Goal: Task Accomplishment & Management: Manage account settings

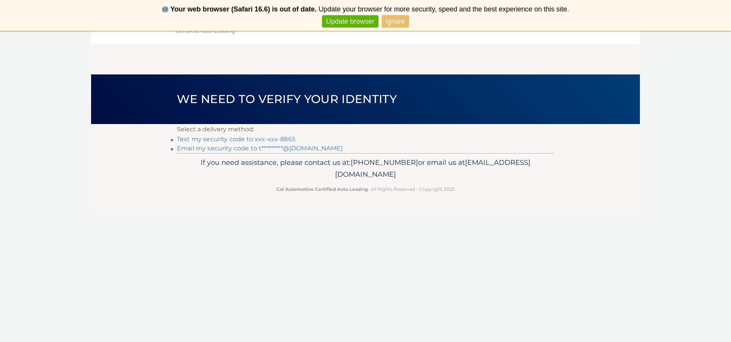
click at [258, 138] on link "Text my security code to xxx-xxx-8865" at bounding box center [236, 138] width 119 height 7
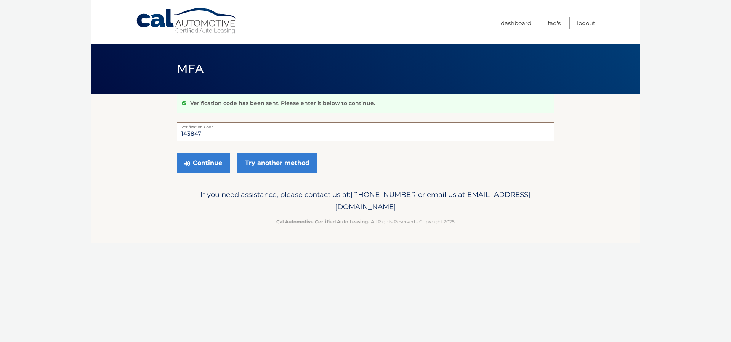
type input "143847"
click at [203, 162] on button "Continue" at bounding box center [203, 162] width 53 height 19
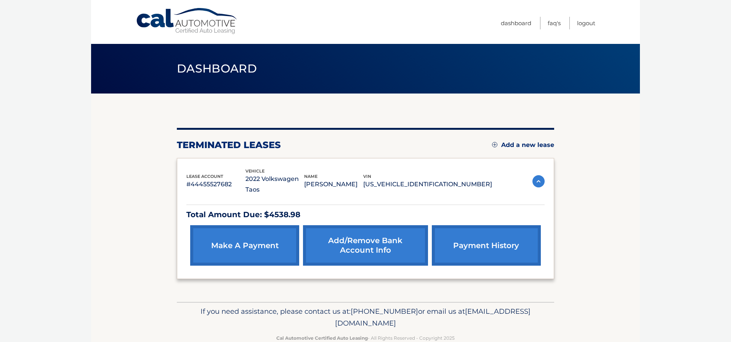
click at [493, 144] on img at bounding box center [494, 144] width 5 height 5
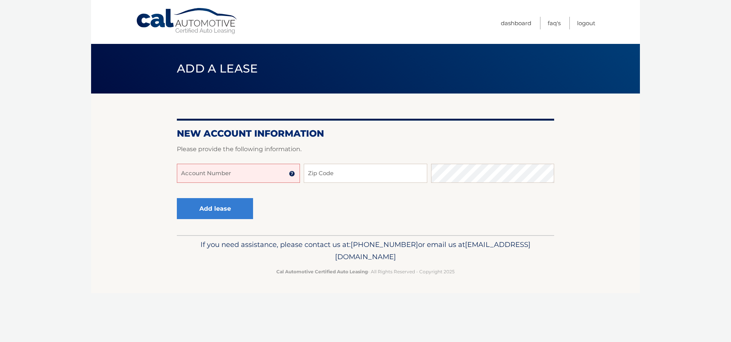
click at [235, 170] on input "Account Number" at bounding box center [238, 173] width 123 height 19
type input "44455969864"
click at [319, 176] on input "Zip Code" at bounding box center [365, 173] width 123 height 19
type input "33433"
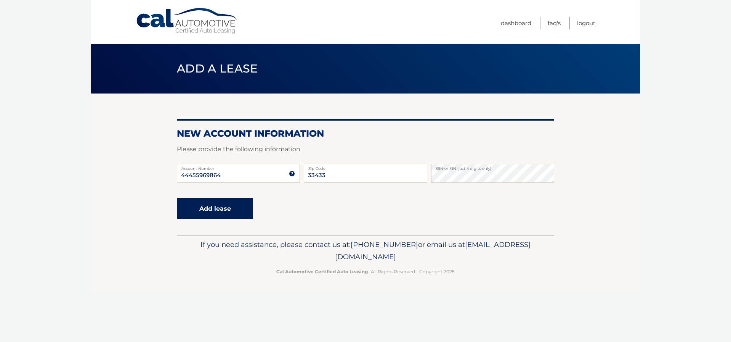
click at [219, 211] on button "Add lease" at bounding box center [215, 208] width 76 height 21
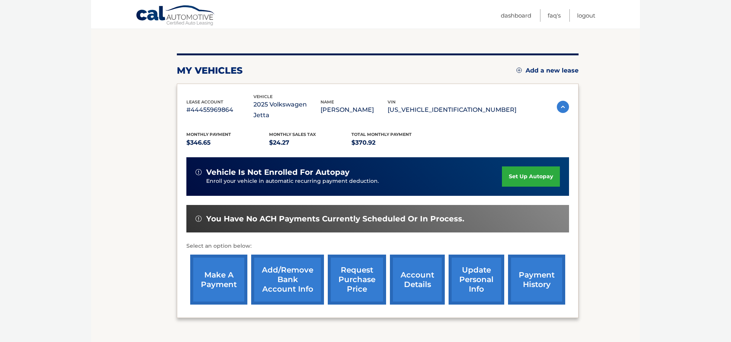
scroll to position [80, 0]
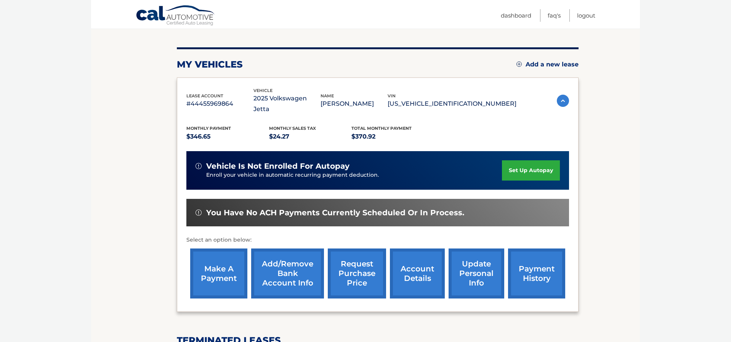
click at [514, 160] on link "set up autopay" at bounding box center [531, 170] width 58 height 20
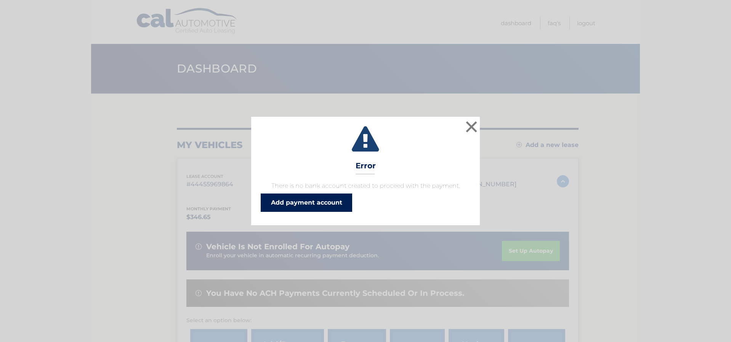
click at [335, 203] on link "Add payment account" at bounding box center [306, 202] width 91 height 18
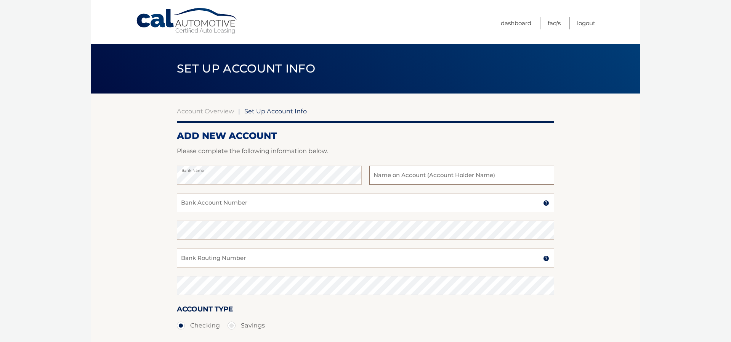
click at [457, 177] on input "text" at bounding box center [461, 174] width 185 height 19
type input "[PERSON_NAME]"
click at [344, 203] on input "Bank Account Number" at bounding box center [365, 202] width 377 height 19
type input "266086554"
click at [308, 250] on input "Bank Routing Number" at bounding box center [365, 257] width 377 height 19
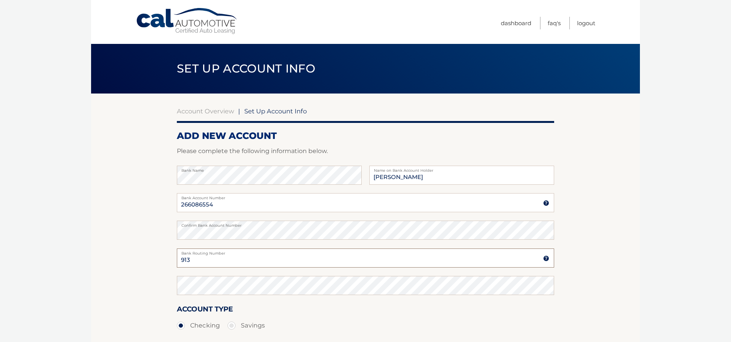
type input "913"
drag, startPoint x: 216, startPoint y: 203, endPoint x: 178, endPoint y: 204, distance: 37.8
click at [178, 204] on input "266086554" at bounding box center [365, 202] width 377 height 19
click at [163, 229] on section "Account Overview | Set Up Account Info ADD NEW ACCOUNT Please complete the foll…" at bounding box center [365, 238] width 549 height 291
click at [190, 204] on input "Bank Account Number" at bounding box center [365, 202] width 377 height 19
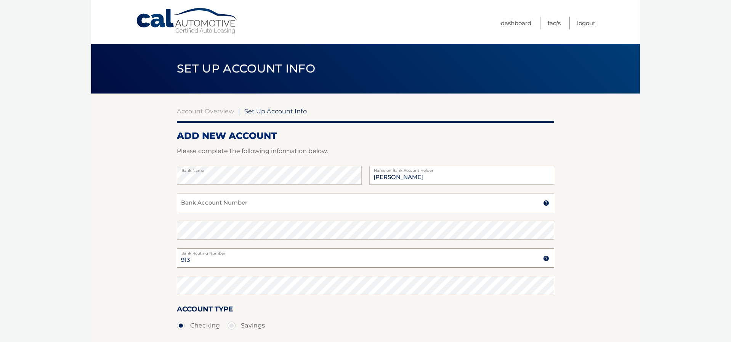
scroll to position [3, 0]
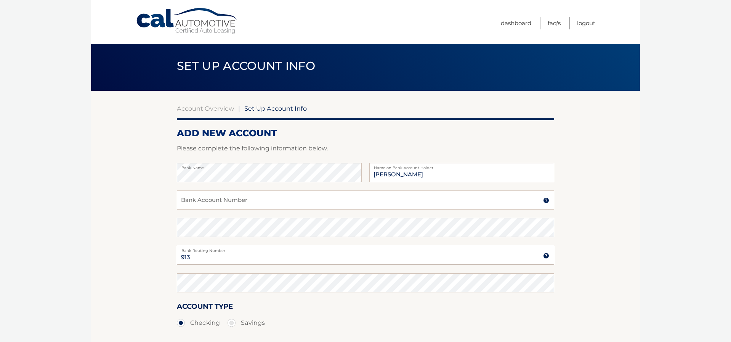
drag, startPoint x: 193, startPoint y: 258, endPoint x: 162, endPoint y: 257, distance: 30.5
click at [162, 257] on section "Account Overview | Set Up Account Info ADD NEW ACCOUNT Please complete the foll…" at bounding box center [365, 236] width 549 height 291
click at [179, 200] on input "Bank Account Number" at bounding box center [365, 199] width 377 height 19
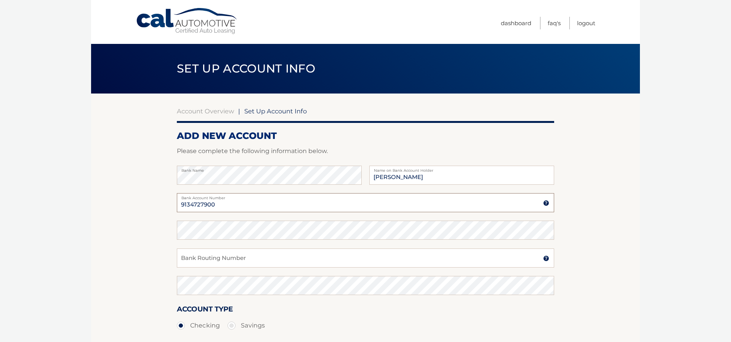
type input "9134727900"
click at [192, 252] on input "Bank Routing Number" at bounding box center [365, 257] width 377 height 19
type input "266086554"
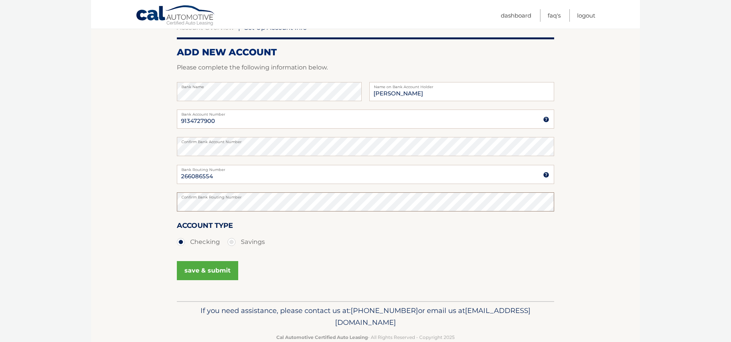
scroll to position [97, 0]
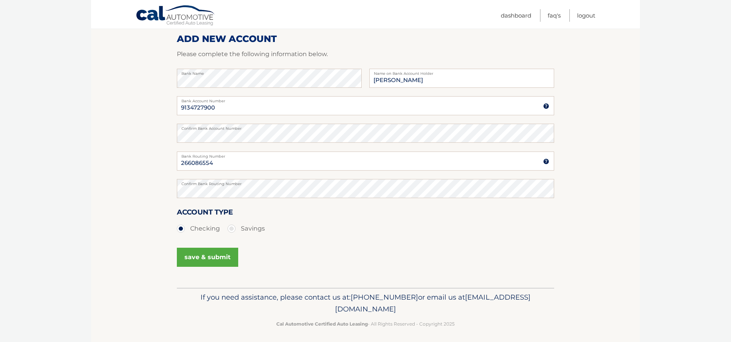
click at [210, 259] on button "save & submit" at bounding box center [207, 256] width 61 height 19
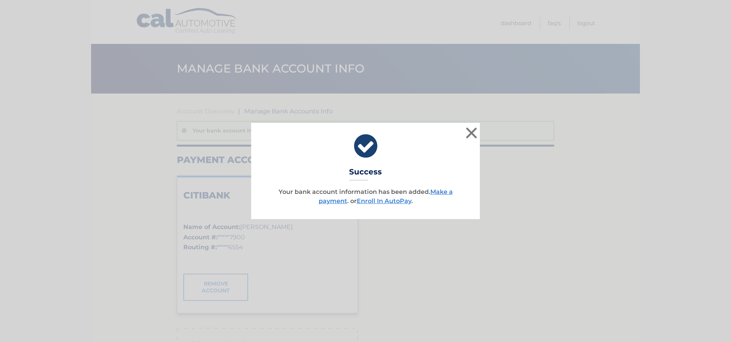
click at [470, 133] on button "×" at bounding box center [471, 132] width 15 height 15
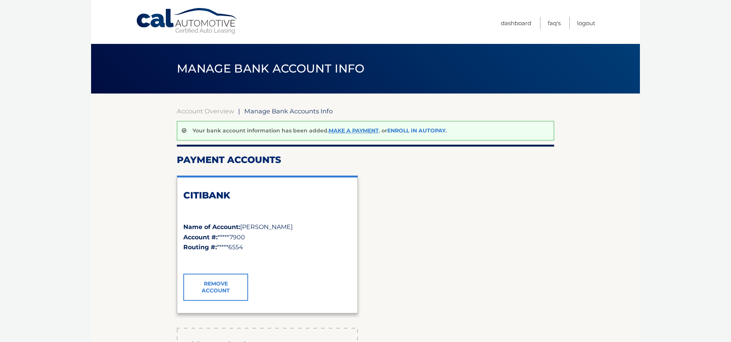
click at [395, 132] on link "Enroll In AutoPay" at bounding box center [416, 130] width 58 height 7
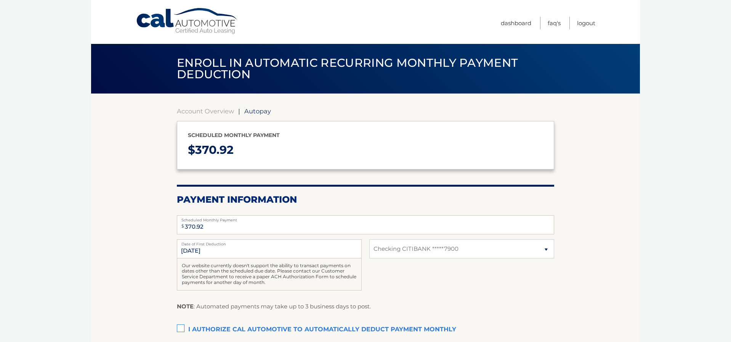
select select "ZjU5ZmUxZWEtOWU5MC00ZGYxLWFjMWYtZGE1YzRmNzllNGNh"
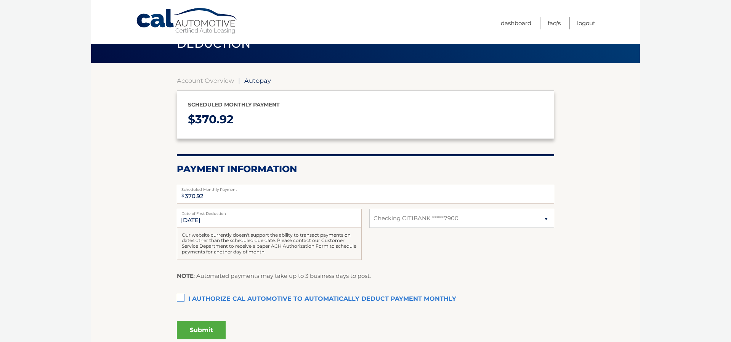
scroll to position [33, 0]
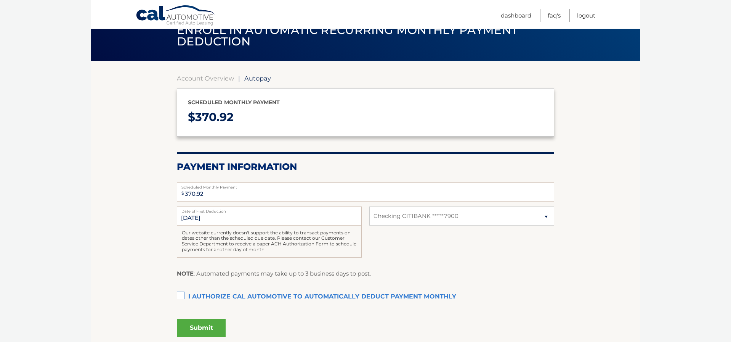
click at [181, 293] on label "I authorize cal automotive to automatically deduct payment monthly This checkbo…" at bounding box center [365, 296] width 377 height 15
click at [0, 0] on input "I authorize cal automotive to automatically deduct payment monthly This checkbo…" at bounding box center [0, 0] width 0 height 0
click at [206, 322] on button "Submit" at bounding box center [201, 327] width 49 height 18
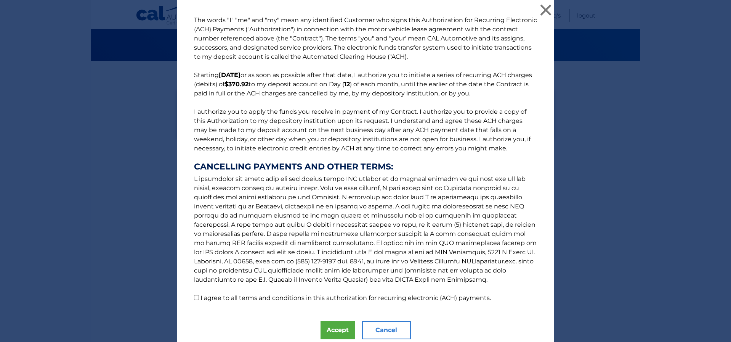
click at [348, 330] on button "Accept" at bounding box center [338, 330] width 34 height 18
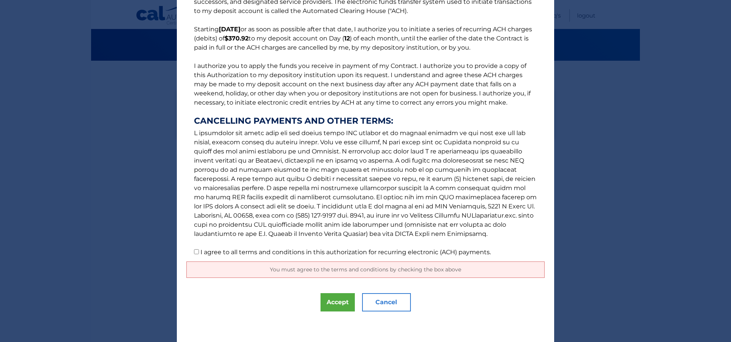
scroll to position [46, 0]
click at [196, 254] on input "I agree to all terms and conditions in this authorization for recurring electro…" at bounding box center [196, 251] width 5 height 5
checkbox input "true"
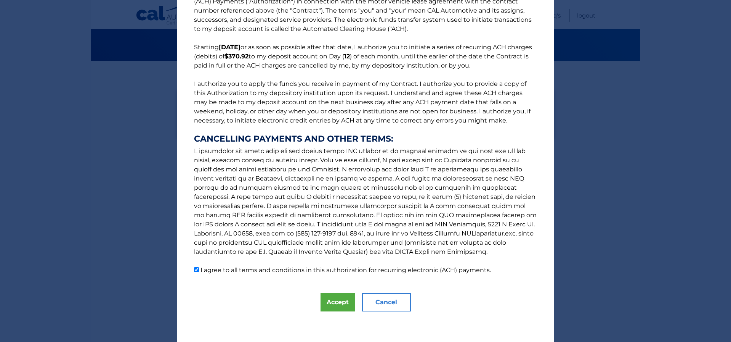
scroll to position [28, 0]
click at [331, 301] on button "Accept" at bounding box center [338, 302] width 34 height 18
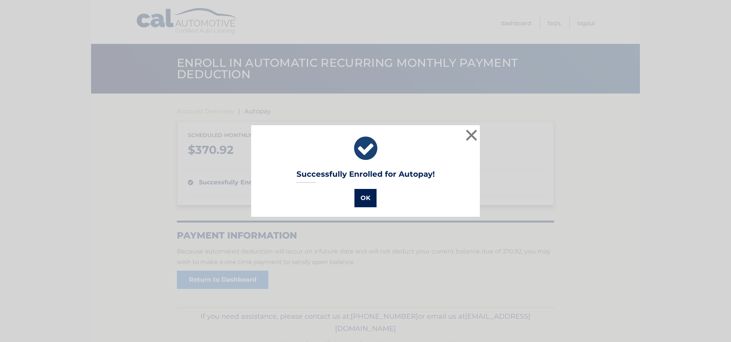
click at [366, 197] on button "OK" at bounding box center [365, 198] width 22 height 18
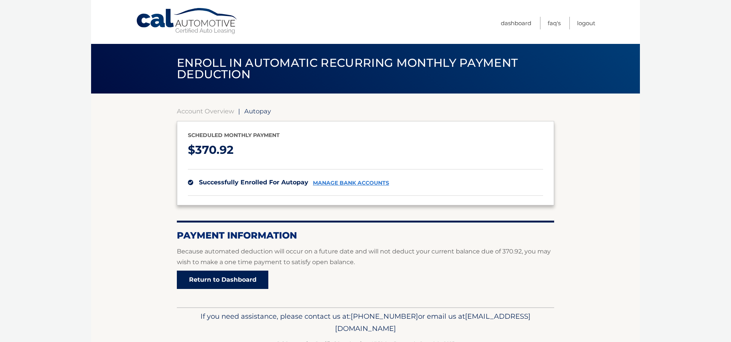
click at [241, 281] on link "Return to Dashboard" at bounding box center [222, 279] width 91 height 18
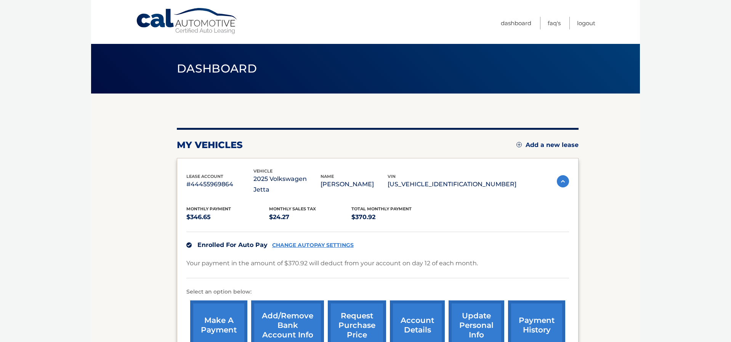
click at [228, 316] on link "make a payment" at bounding box center [218, 325] width 57 height 50
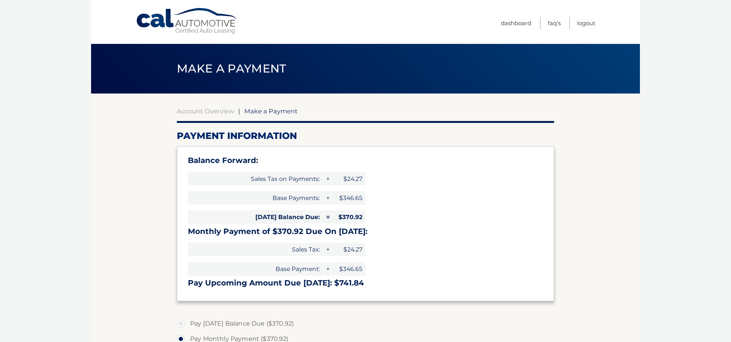
select select "ZjU5ZmUxZWEtOWU5MC00ZGYxLWFjMWYtZGE1YzRmNzllNGNh"
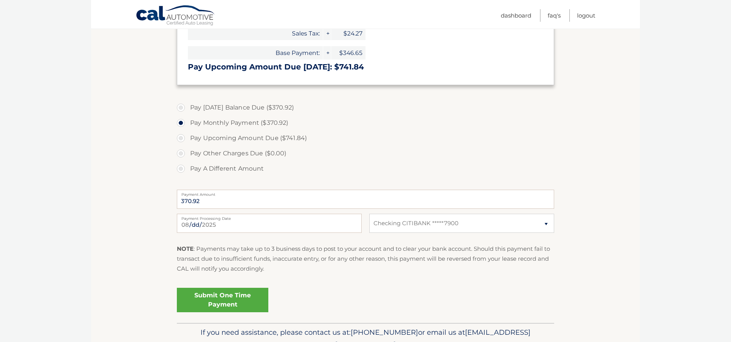
scroll to position [229, 0]
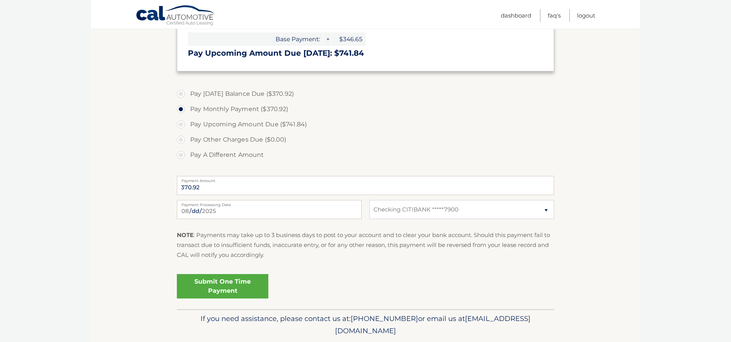
click at [215, 284] on link "Submit One Time Payment" at bounding box center [222, 286] width 91 height 24
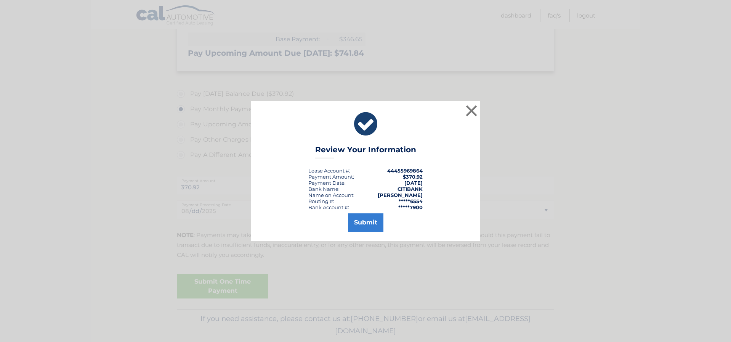
click at [377, 223] on button "Submit" at bounding box center [365, 222] width 35 height 18
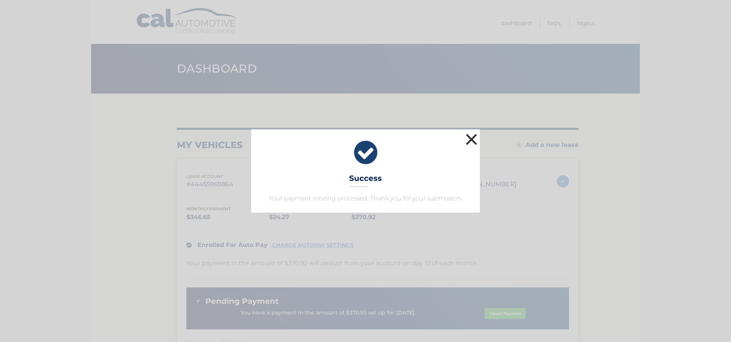
click at [470, 141] on button "×" at bounding box center [471, 139] width 15 height 15
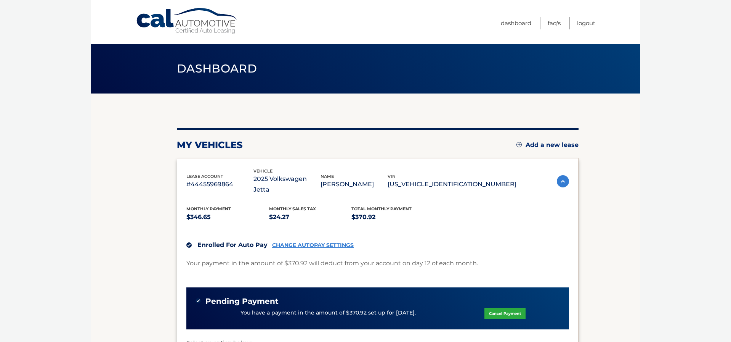
click at [291, 242] on link "CHANGE AUTOPAY SETTINGS" at bounding box center [313, 245] width 82 height 6
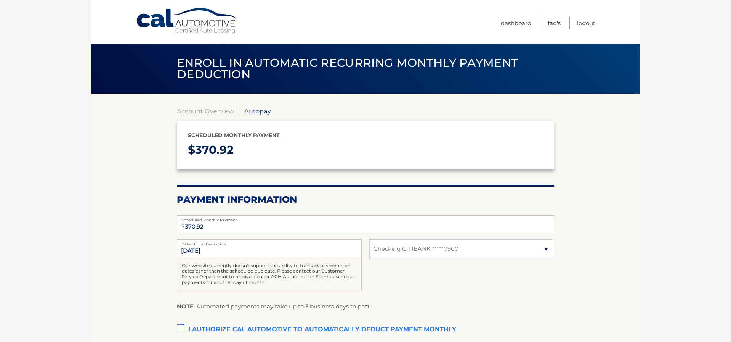
select select "ZjU5ZmUxZWEtOWU5MC00ZGYxLWFjMWYtZGE1YzRmNzllNGNh"
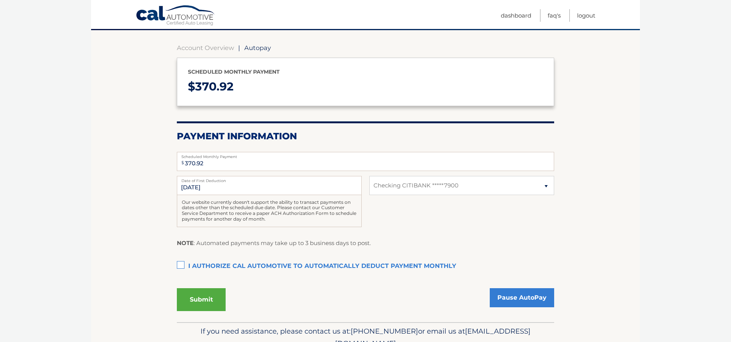
scroll to position [64, 0]
click at [180, 263] on label "I authorize cal automotive to automatically deduct payment monthly This checkbo…" at bounding box center [365, 265] width 377 height 15
click at [0, 0] on input "I authorize cal automotive to automatically deduct payment monthly This checkbo…" at bounding box center [0, 0] width 0 height 0
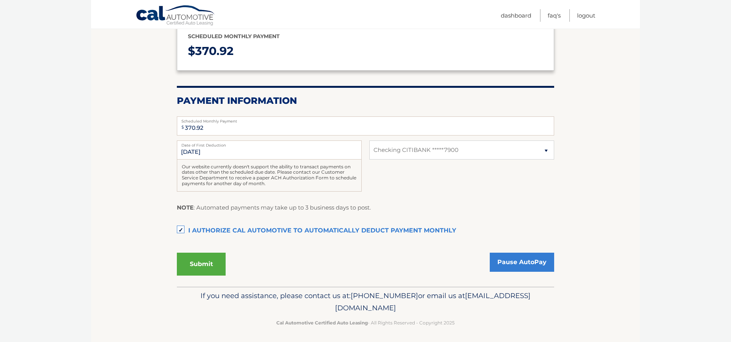
scroll to position [98, 0]
drag, startPoint x: 300, startPoint y: 304, endPoint x: 403, endPoint y: 316, distance: 103.6
click at [414, 310] on p "If you need assistance, please contact us at: 609-807-3200 or email us at Custo…" at bounding box center [365, 302] width 367 height 24
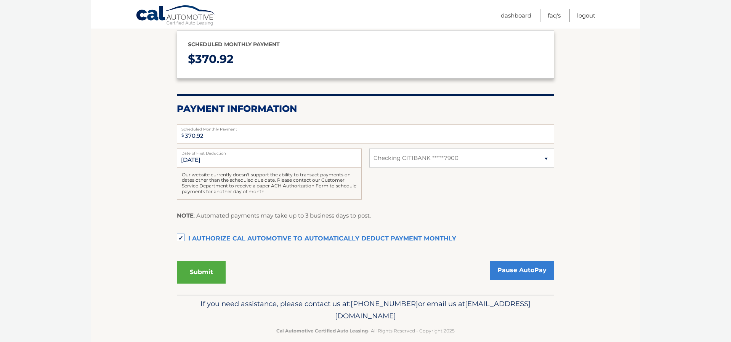
copy span "[EMAIL_ADDRESS][DOMAIN_NAME]"
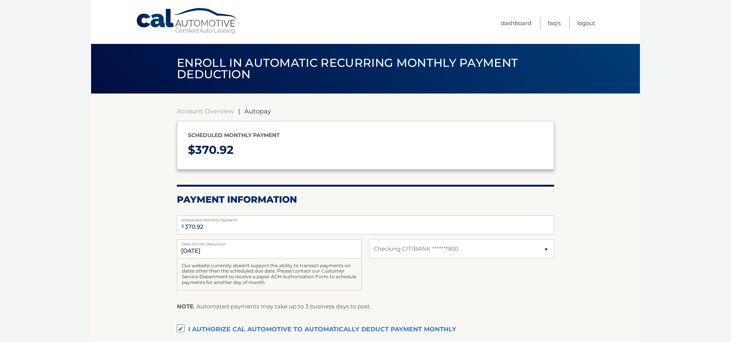
scroll to position [0, 0]
click at [505, 24] on link "Dashboard" at bounding box center [516, 23] width 30 height 13
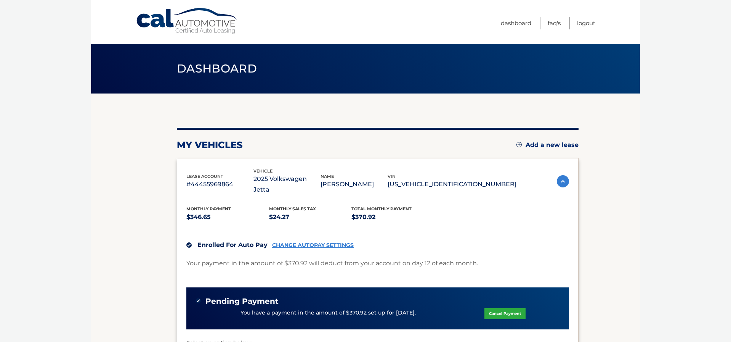
click at [516, 143] on img at bounding box center [518, 144] width 5 height 5
click at [517, 146] on img at bounding box center [518, 144] width 5 height 5
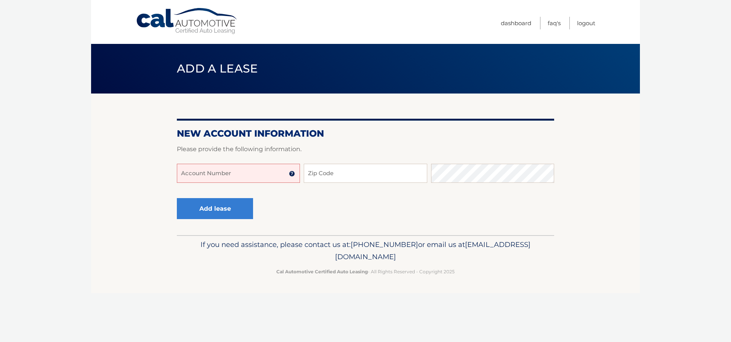
click at [220, 176] on input "Account Number" at bounding box center [238, 173] width 123 height 19
type input "44455974143"
click at [343, 176] on input "Zip Code" at bounding box center [365, 173] width 123 height 19
type input "33433"
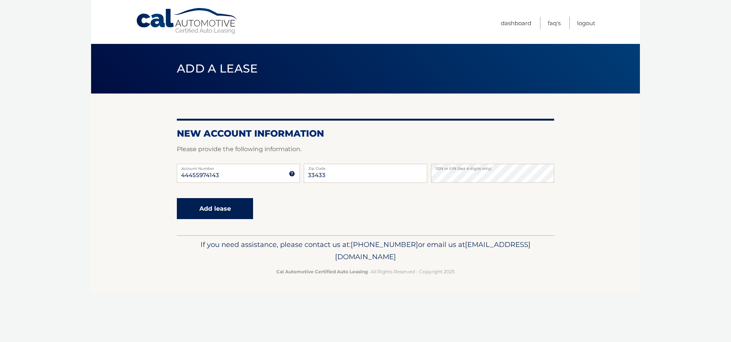
click at [226, 210] on button "Add lease" at bounding box center [215, 208] width 76 height 21
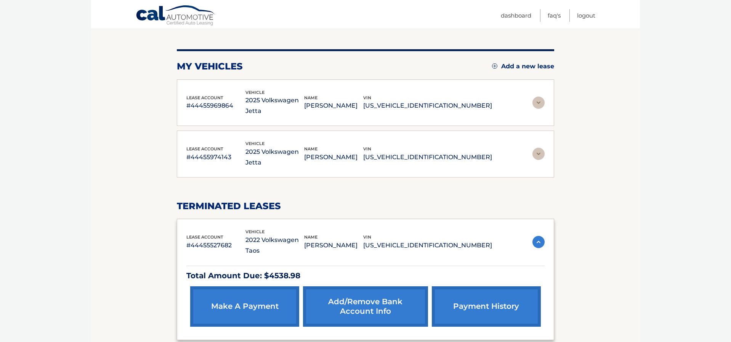
scroll to position [79, 0]
click at [463, 286] on link "payment history" at bounding box center [486, 306] width 109 height 40
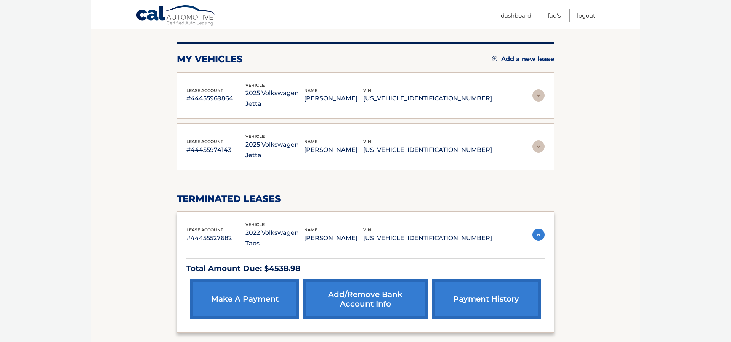
scroll to position [85, 0]
click at [541, 141] on img at bounding box center [538, 147] width 12 height 12
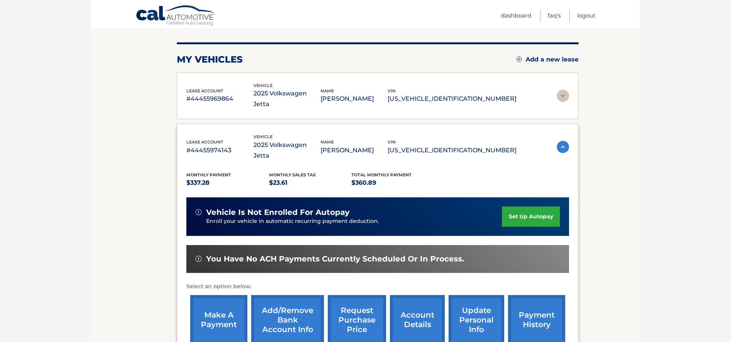
click at [522, 206] on link "set up autopay" at bounding box center [531, 216] width 58 height 20
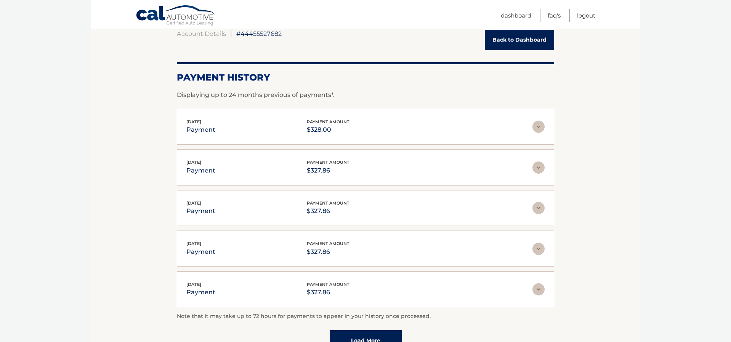
scroll to position [78, 0]
click at [540, 167] on img at bounding box center [538, 167] width 12 height 12
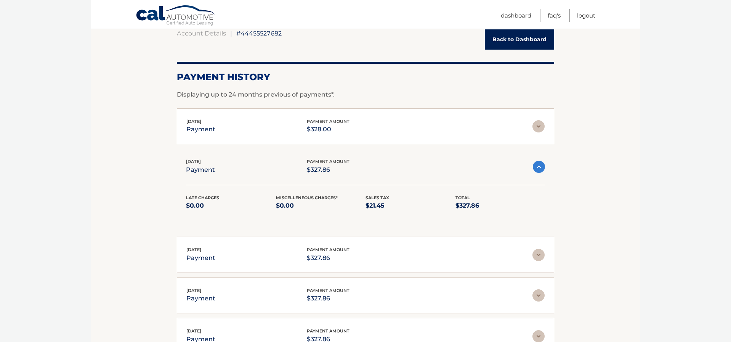
click at [541, 128] on img at bounding box center [538, 126] width 12 height 12
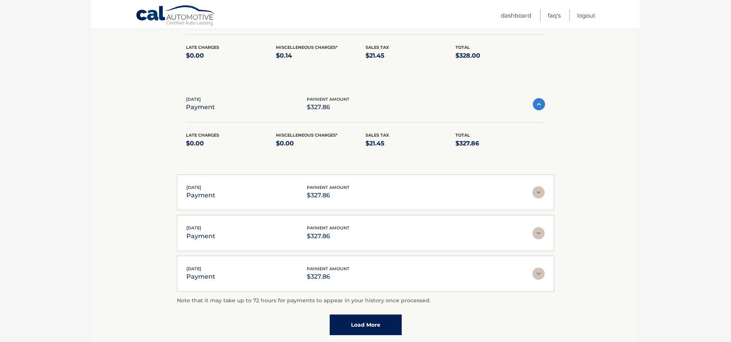
scroll to position [193, 0]
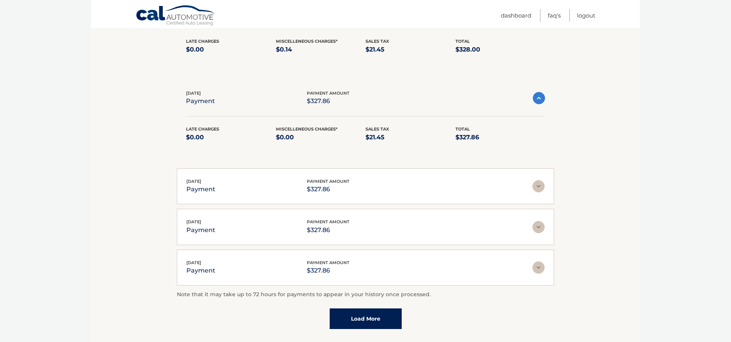
click at [537, 185] on img at bounding box center [538, 186] width 12 height 12
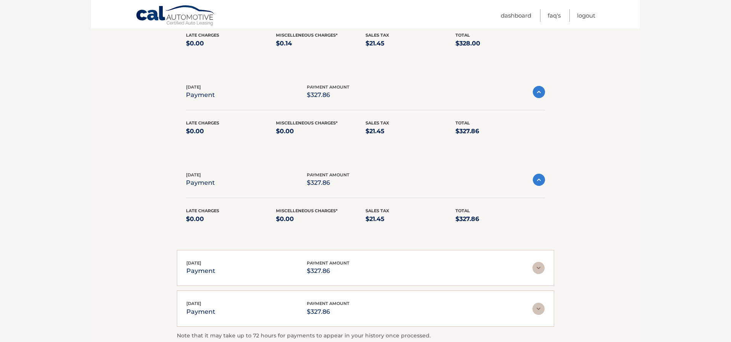
scroll to position [202, 0]
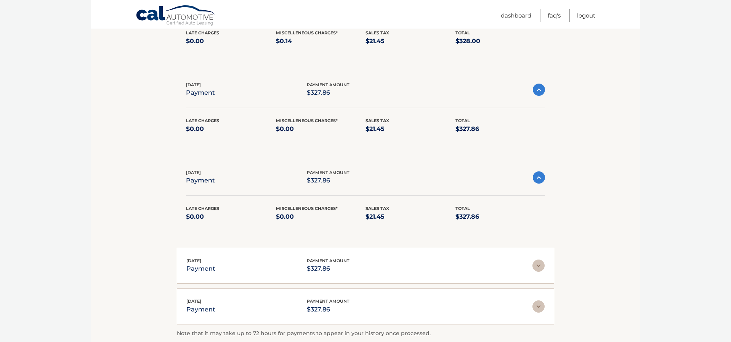
click at [542, 265] on img at bounding box center [538, 265] width 12 height 12
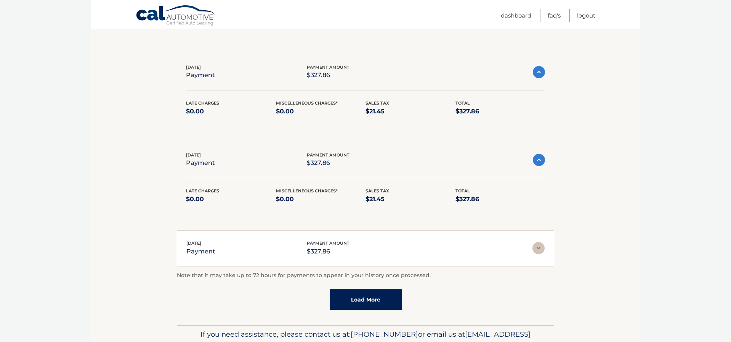
scroll to position [325, 0]
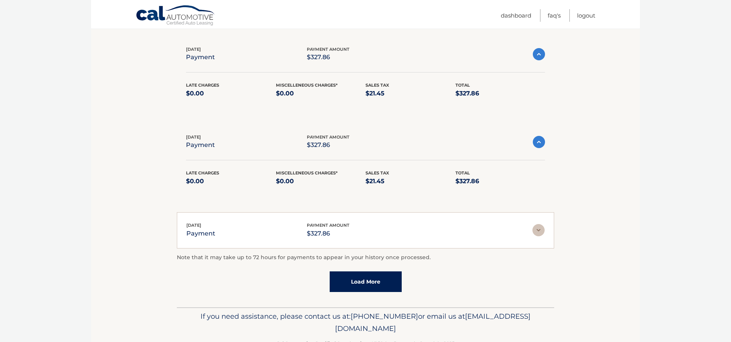
click at [539, 230] on img at bounding box center [538, 230] width 12 height 12
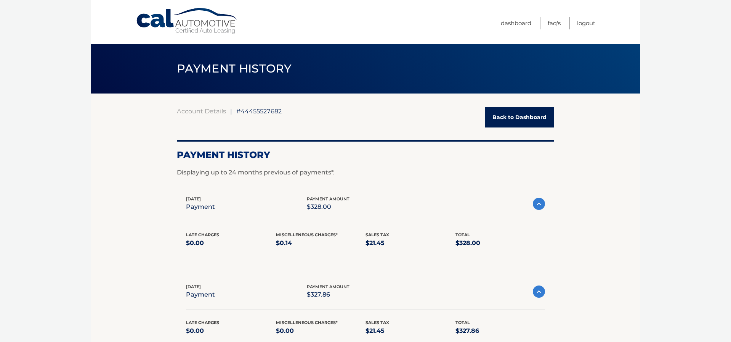
scroll to position [0, 0]
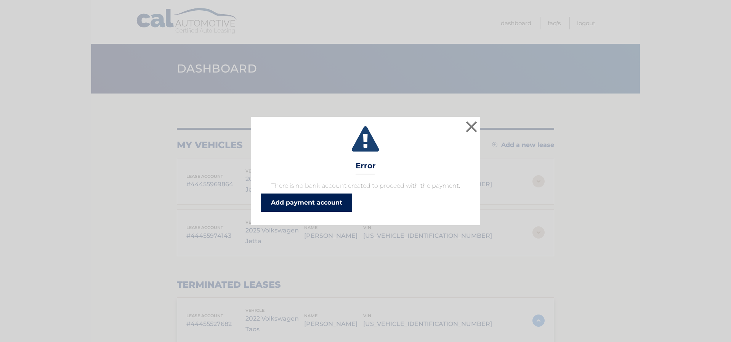
click at [326, 204] on link "Add payment account" at bounding box center [306, 202] width 91 height 18
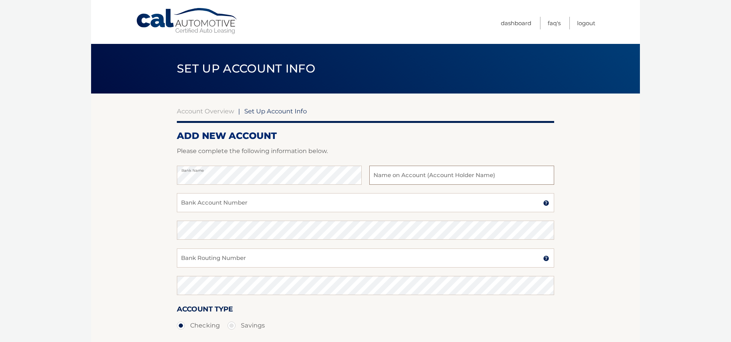
drag, startPoint x: 258, startPoint y: 185, endPoint x: 395, endPoint y: 180, distance: 136.6
click at [395, 180] on input "text" at bounding box center [461, 174] width 185 height 19
type input "[PERSON_NAME]"
click at [321, 207] on input "Bank Account Number" at bounding box center [365, 202] width 377 height 19
type input "9134727900"
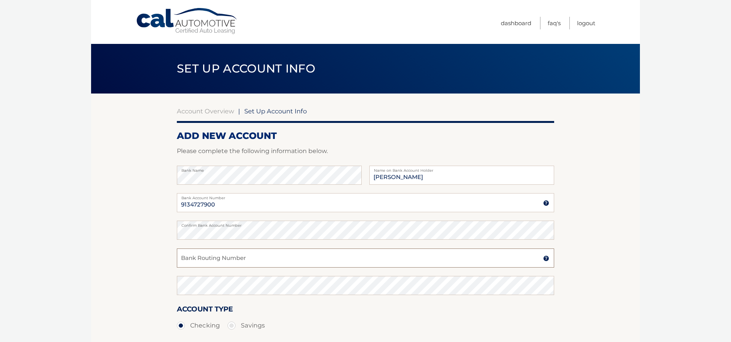
click at [295, 255] on input "Bank Routing Number" at bounding box center [365, 257] width 377 height 19
type input "266086554"
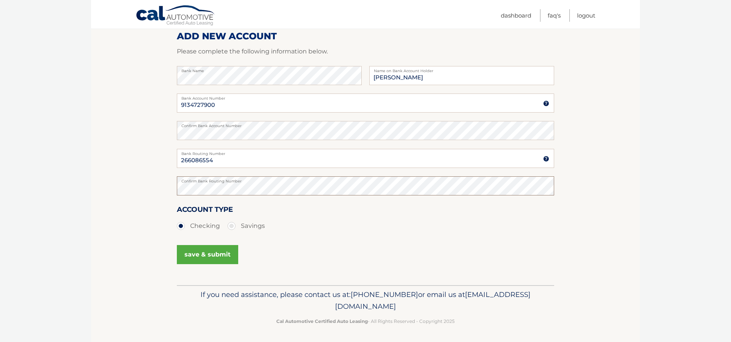
scroll to position [99, 0]
click at [214, 253] on button "save & submit" at bounding box center [207, 254] width 61 height 19
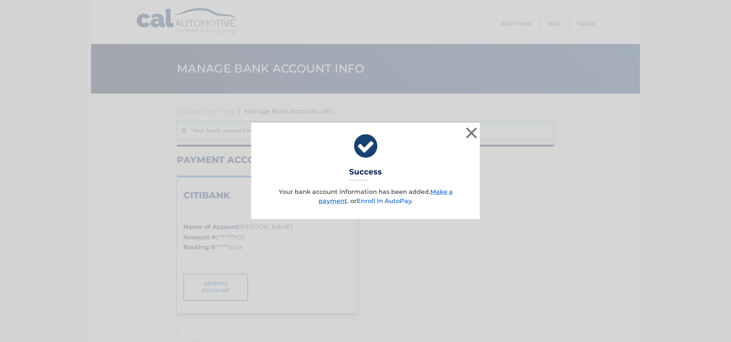
click at [398, 201] on link "Enroll In AutoPay" at bounding box center [384, 200] width 55 height 7
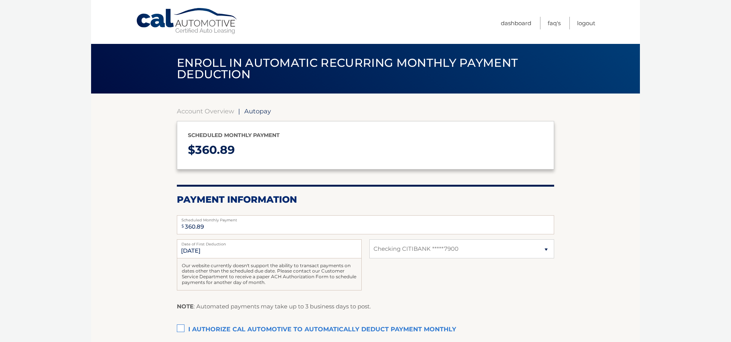
select select "NjdjMzljODYtNDU2OC00OWEzLWIxMzAtMjkxYTYxNzNmZGI1"
click at [185, 327] on label "I authorize cal automotive to automatically deduct payment monthly This checkbo…" at bounding box center [365, 329] width 377 height 15
click at [0, 0] on input "I authorize cal automotive to automatically deduct payment monthly This checkbo…" at bounding box center [0, 0] width 0 height 0
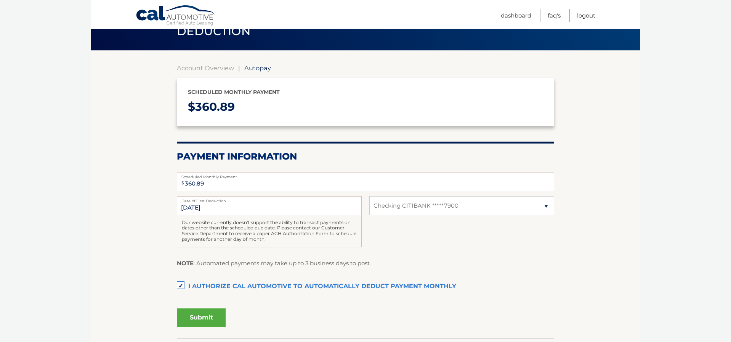
scroll to position [45, 0]
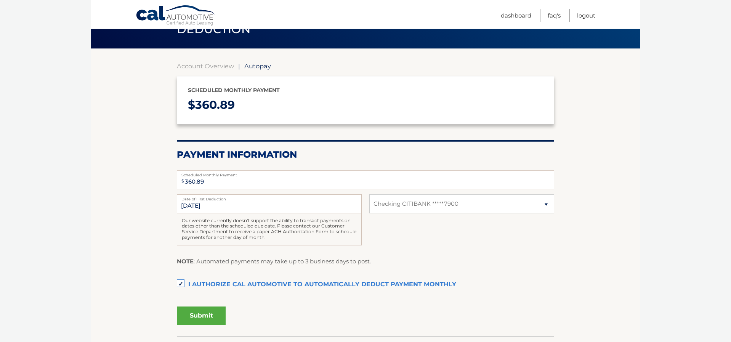
click at [200, 312] on button "Submit" at bounding box center [201, 315] width 49 height 18
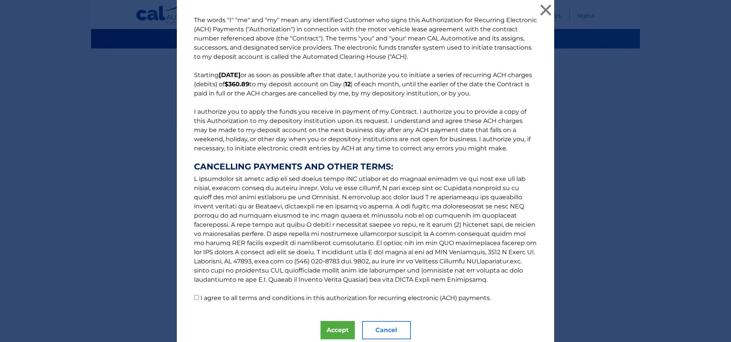
click at [199, 300] on p "The words "I" "me" and "my" mean any identified Customer who signs this Authori…" at bounding box center [365, 159] width 358 height 287
click at [198, 300] on input "I agree to all terms and conditions in this authorization for recurring electro…" at bounding box center [196, 297] width 5 height 5
checkbox input "true"
click at [333, 332] on button "Accept" at bounding box center [338, 330] width 34 height 18
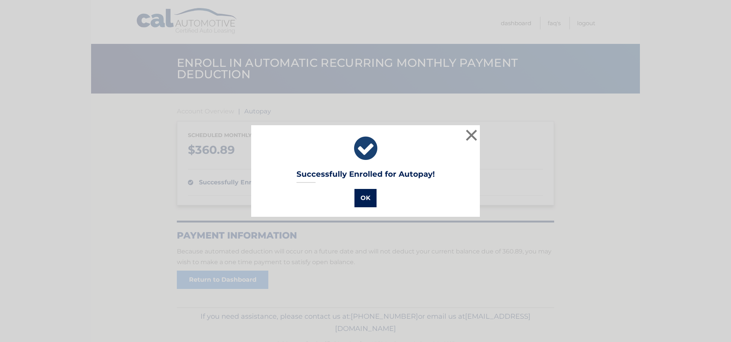
click at [367, 201] on button "OK" at bounding box center [365, 198] width 22 height 18
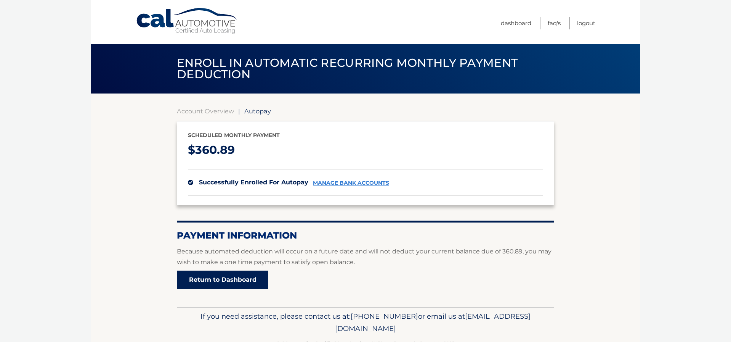
click at [239, 276] on link "Return to Dashboard" at bounding box center [222, 279] width 91 height 18
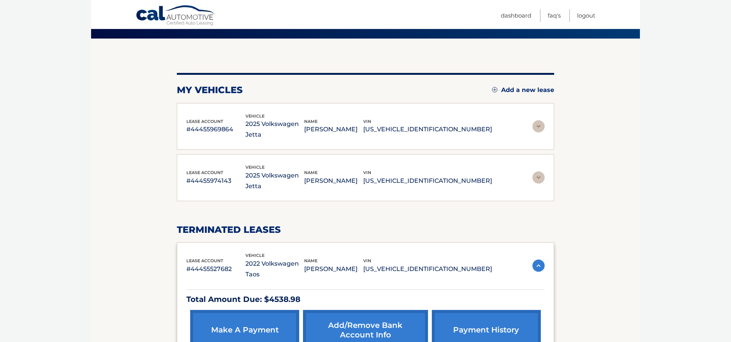
scroll to position [55, 0]
click at [363, 310] on link "Add/Remove bank account info" at bounding box center [365, 330] width 125 height 40
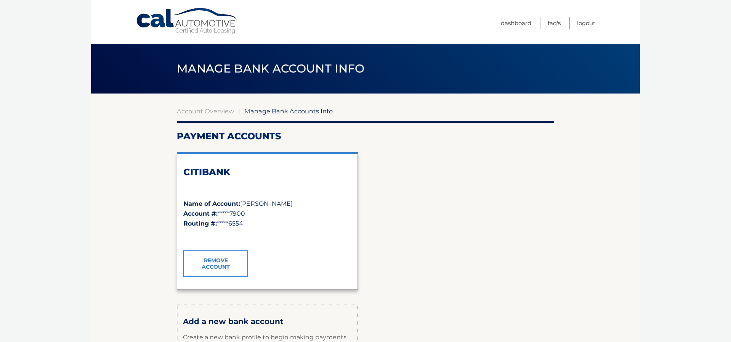
click at [207, 261] on link "Remove Account" at bounding box center [215, 263] width 65 height 27
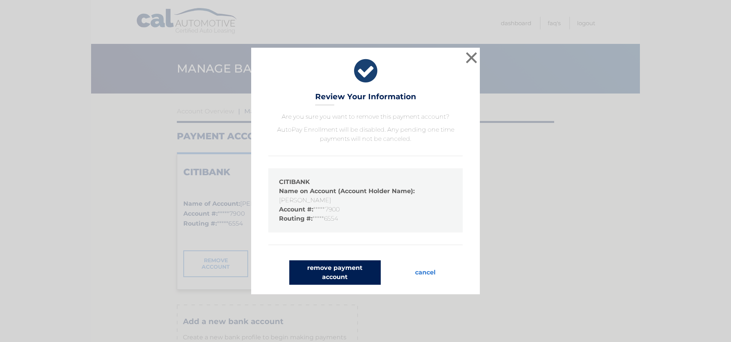
click at [334, 274] on button "remove payment account" at bounding box center [334, 272] width 91 height 24
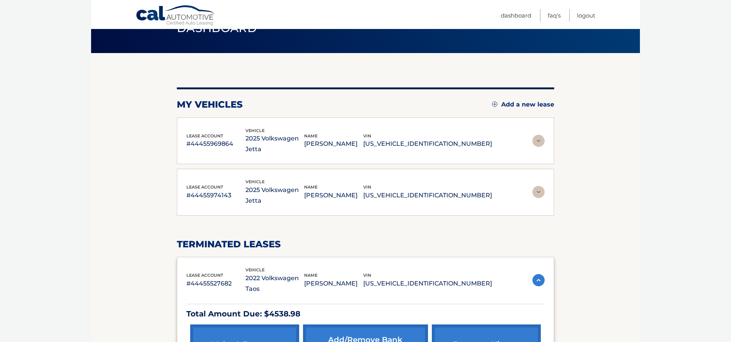
scroll to position [45, 0]
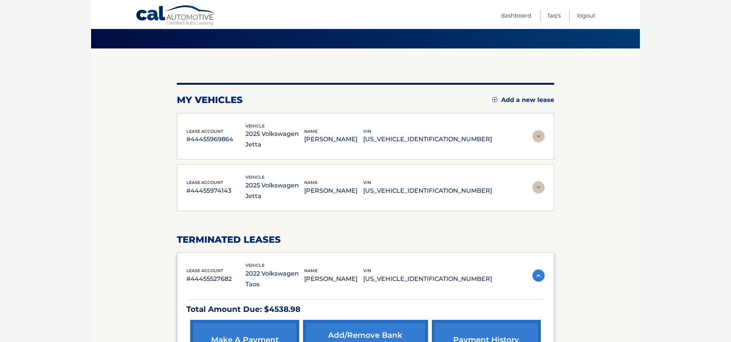
click at [539, 181] on img at bounding box center [538, 187] width 12 height 12
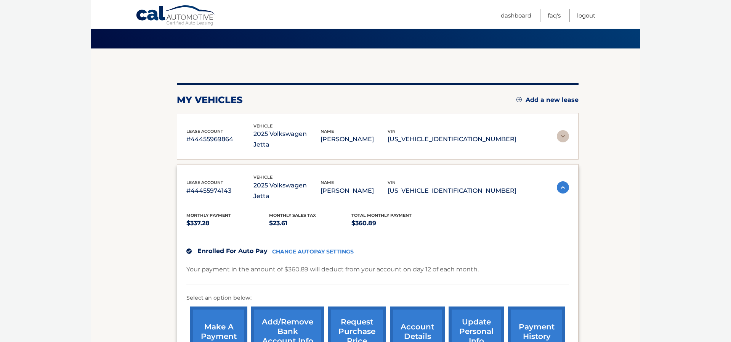
click at [294, 248] on link "CHANGE AUTOPAY SETTINGS" at bounding box center [313, 251] width 82 height 6
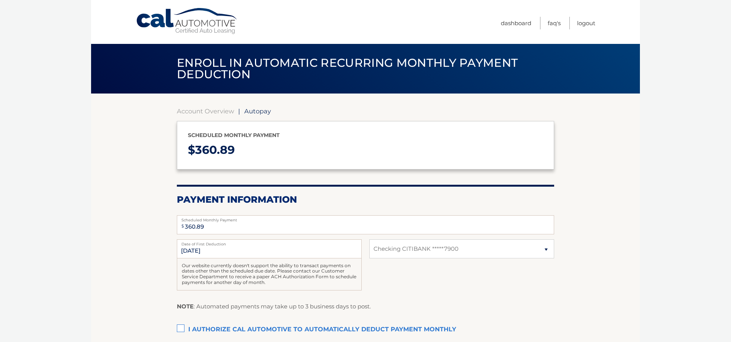
select select "NjdjMzljODYtNDU2OC00OWEzLWIxMzAtMjkxYTYxNzNmZGI1"
click at [181, 326] on label "I authorize cal automotive to automatically deduct payment monthly This checkbo…" at bounding box center [365, 329] width 377 height 15
click at [0, 0] on input "I authorize cal automotive to automatically deduct payment monthly This checkbo…" at bounding box center [0, 0] width 0 height 0
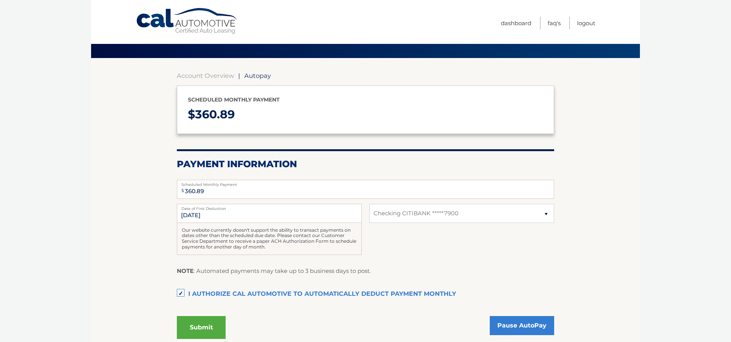
scroll to position [45, 0]
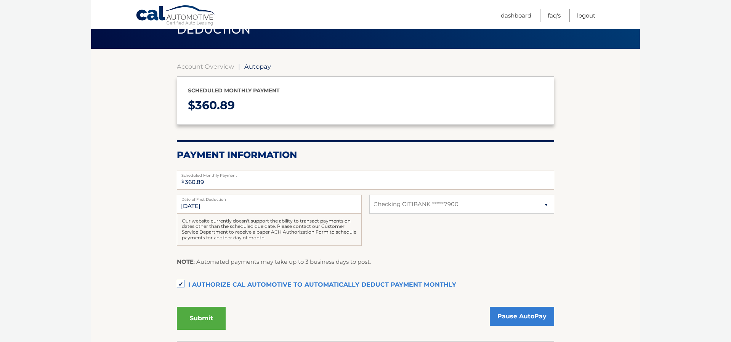
click at [200, 315] on button "Submit" at bounding box center [201, 317] width 49 height 23
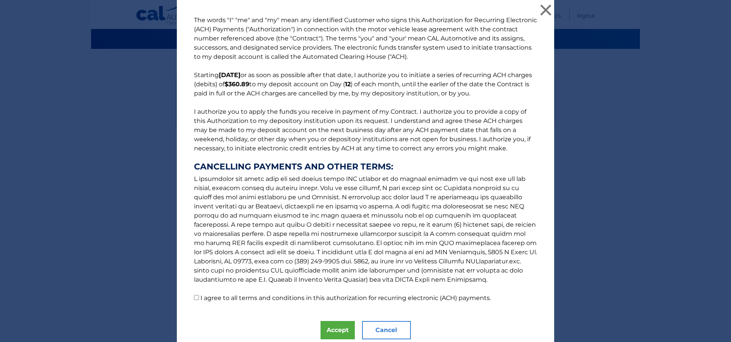
drag, startPoint x: 197, startPoint y: 298, endPoint x: 204, endPoint y: 299, distance: 7.0
click at [197, 298] on input "I agree to all terms and conditions in this authorization for recurring electro…" at bounding box center [196, 297] width 5 height 5
checkbox input "true"
click at [334, 330] on button "Accept" at bounding box center [338, 330] width 34 height 18
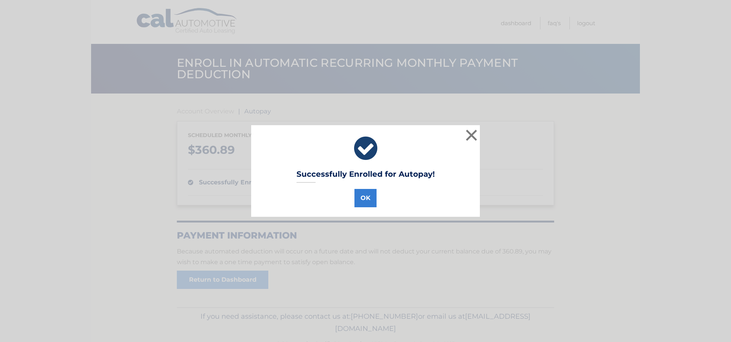
click at [363, 200] on button "OK" at bounding box center [365, 198] width 22 height 18
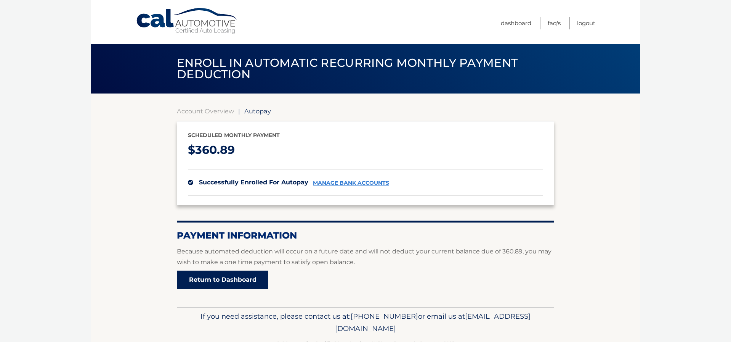
click at [216, 279] on link "Return to Dashboard" at bounding box center [222, 279] width 91 height 18
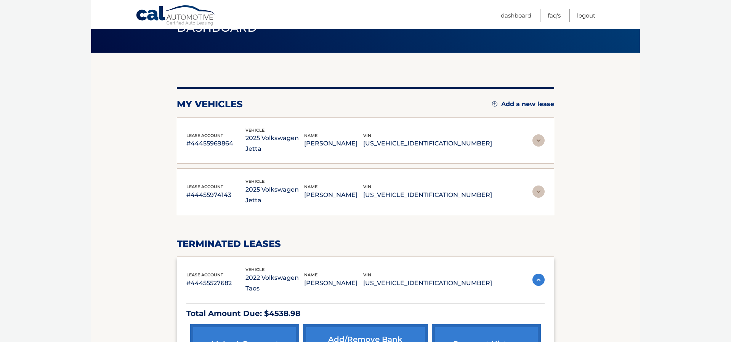
scroll to position [42, 0]
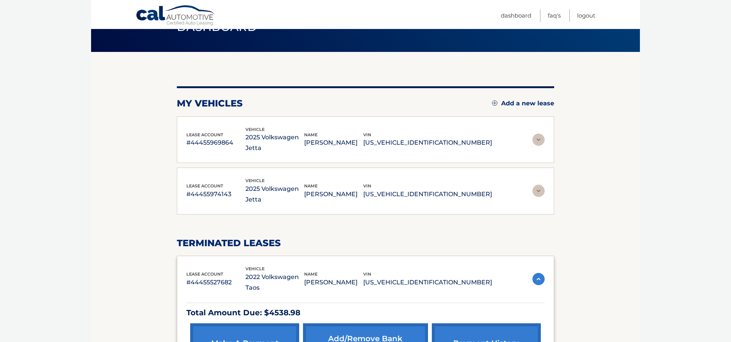
click at [537, 184] on img at bounding box center [538, 190] width 12 height 12
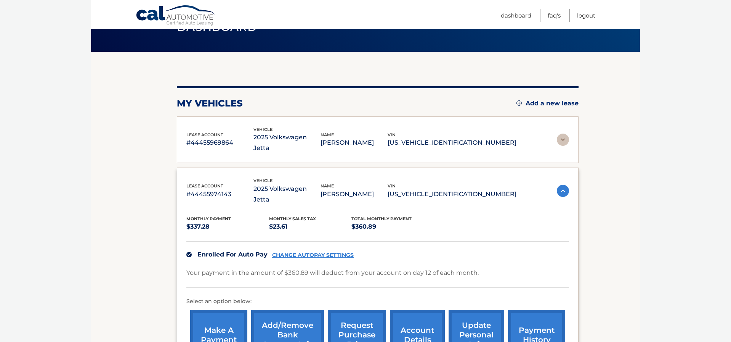
click at [207, 310] on link "make a payment" at bounding box center [218, 335] width 57 height 50
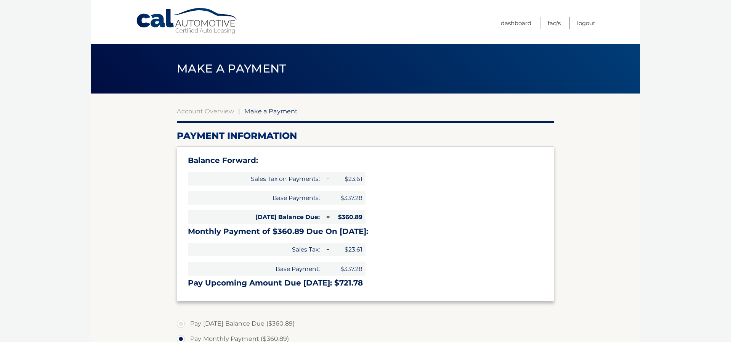
select select "NjdjMzljODYtNDU2OC00OWEzLWIxMzAtMjkxYTYxNzNmZGI1"
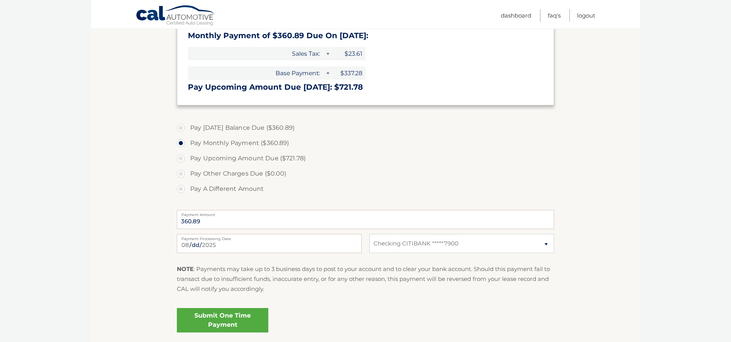
scroll to position [197, 0]
click at [221, 313] on link "Submit One Time Payment" at bounding box center [222, 318] width 91 height 24
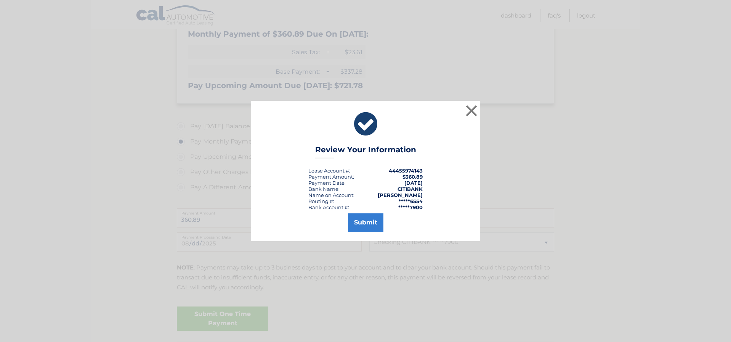
click at [356, 228] on button "Submit" at bounding box center [365, 222] width 35 height 18
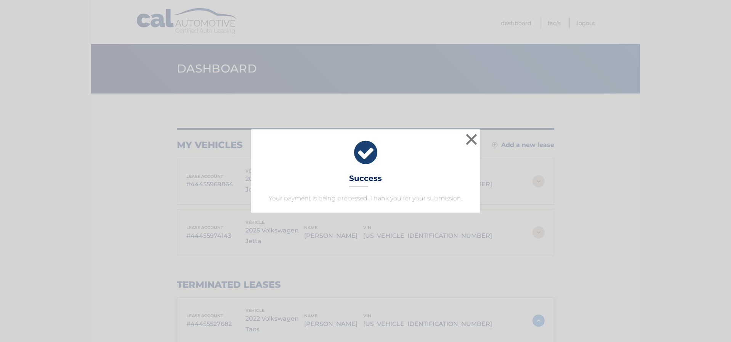
click at [471, 142] on button "×" at bounding box center [471, 139] width 15 height 15
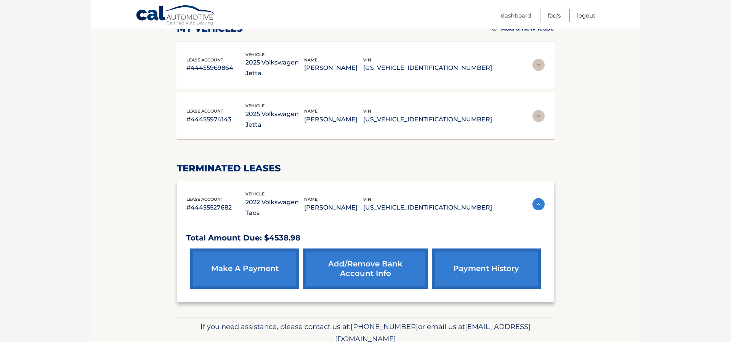
scroll to position [116, 0]
drag, startPoint x: 186, startPoint y: 177, endPoint x: 247, endPoint y: 181, distance: 60.7
click at [233, 181] on div "lease account #44455527682 vehicle 2022 Volkswagen Taos name [PERSON_NAME] vin …" at bounding box center [365, 241] width 377 height 121
copy p "#44455527682"
drag, startPoint x: 263, startPoint y: 205, endPoint x: 297, endPoint y: 198, distance: 34.2
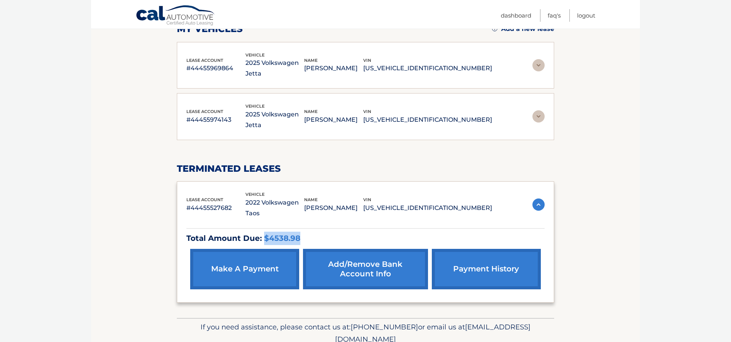
click at [304, 231] on p "Total Amount Due: $4538.98" at bounding box center [365, 237] width 358 height 13
copy p "$4538.98"
click at [586, 16] on link "Logout" at bounding box center [586, 15] width 18 height 13
